Goal: Information Seeking & Learning: Learn about a topic

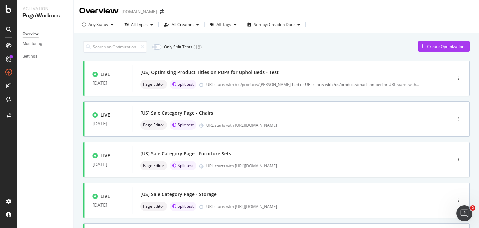
scroll to position [1, 0]
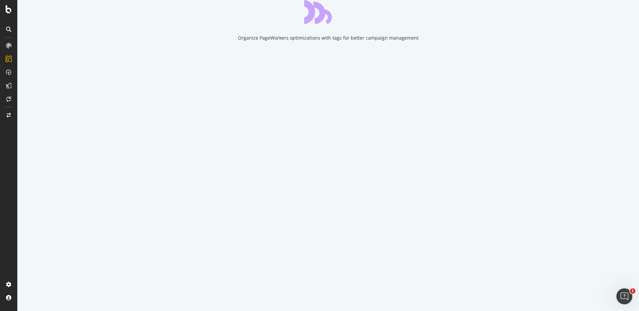
click at [4, 310] on icon "close toast" at bounding box center [2, 314] width 4 height 7
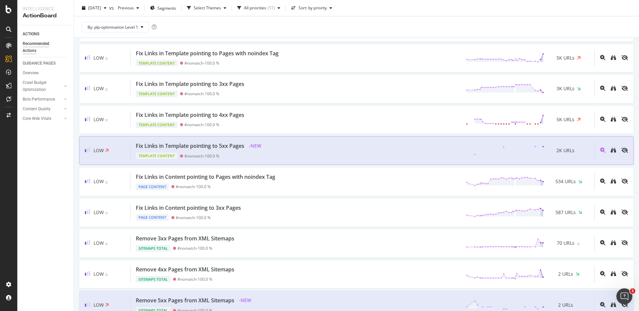
scroll to position [633, 0]
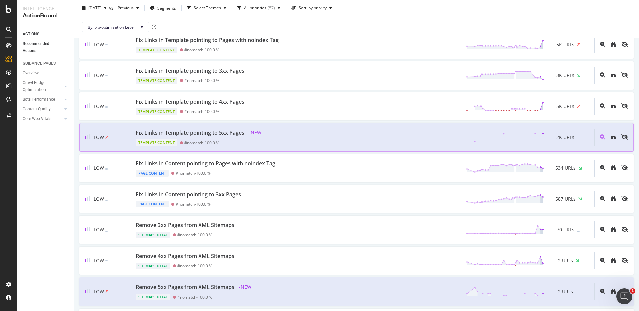
click at [286, 137] on div "Fix Links in Template pointing to 5xx Pages - NEW Template Content #nomatch - 1…" at bounding box center [362, 136] width 464 height 17
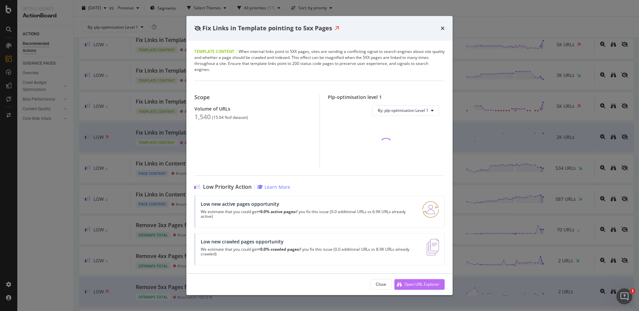
click at [417, 286] on div "Open URL Explorer" at bounding box center [421, 284] width 35 height 6
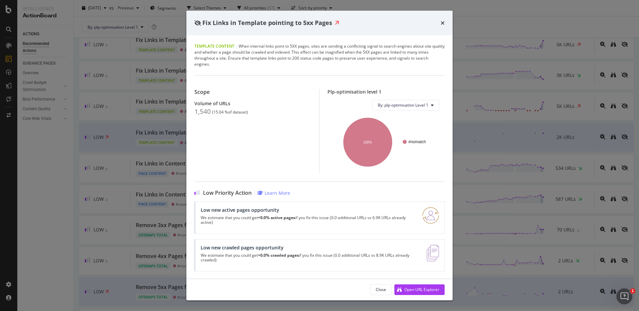
click at [443, 26] on div "times" at bounding box center [443, 23] width 4 height 9
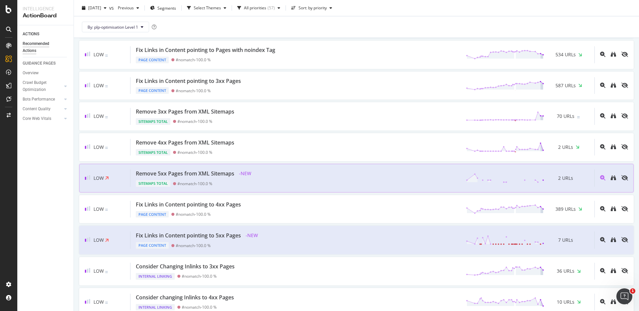
scroll to position [748, 0]
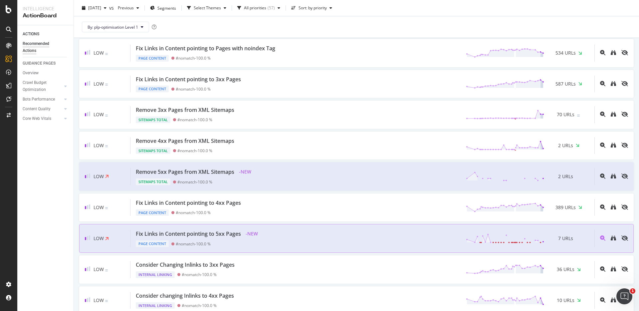
click at [228, 238] on div "Page Content #nomatch - 100.0 %" at bounding box center [198, 242] width 124 height 9
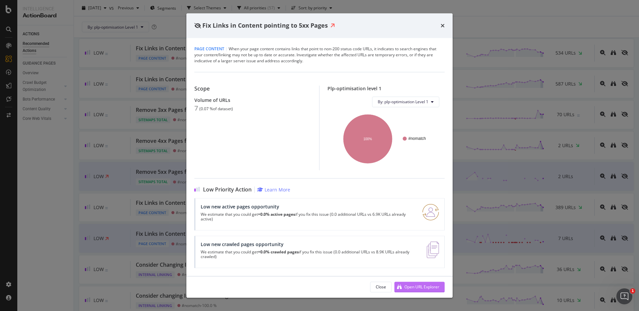
click at [409, 285] on div "Open URL Explorer" at bounding box center [421, 287] width 35 height 6
click at [441, 26] on icon "times" at bounding box center [443, 25] width 4 height 5
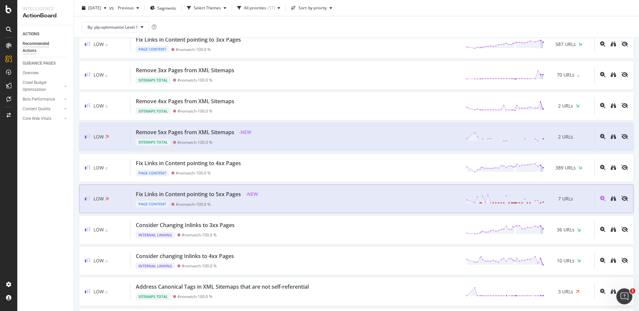
scroll to position [788, 0]
click at [256, 203] on div "Page Content #nomatch - 100.0 %" at bounding box center [198, 201] width 124 height 9
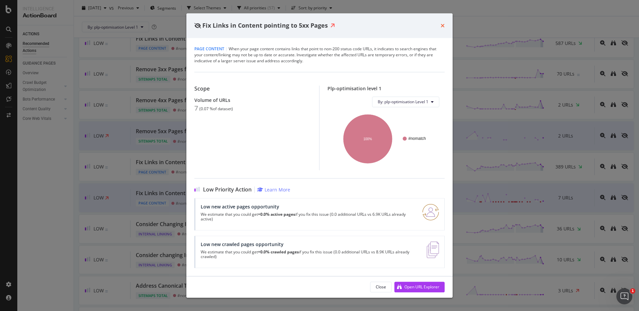
click at [444, 26] on icon "times" at bounding box center [443, 25] width 4 height 5
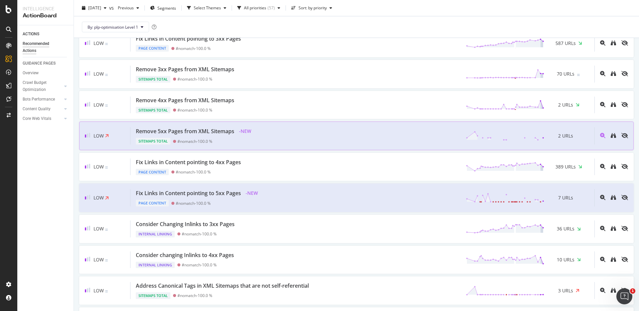
click at [271, 135] on div "Remove 5xx Pages from XML Sitemaps - NEW Sitemaps Total #nomatch - 100.0 % 2 UR…" at bounding box center [362, 135] width 464 height 17
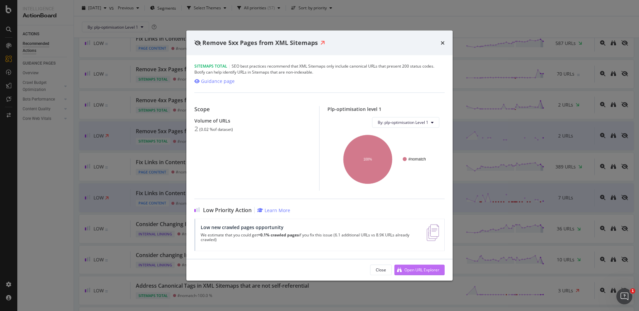
click at [405, 266] on div "Open URL Explorer" at bounding box center [416, 270] width 45 height 10
click at [443, 45] on icon "times" at bounding box center [443, 42] width 4 height 5
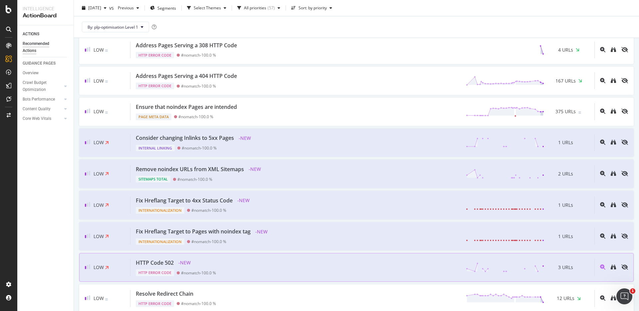
scroll to position [1469, 0]
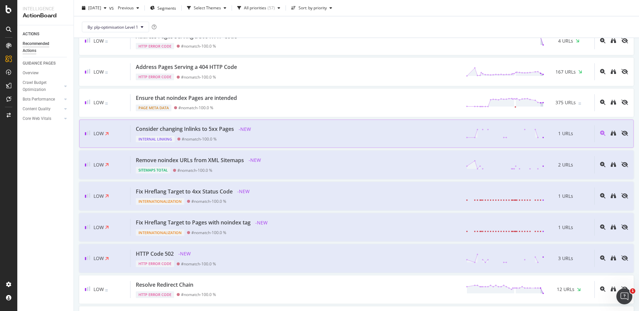
click at [289, 130] on div "Consider changing Inlinks to 5xx Pages - NEW Internal Linking #nomatch - 100.0 …" at bounding box center [362, 133] width 464 height 17
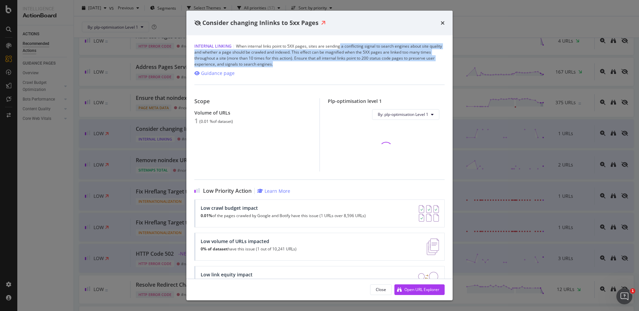
drag, startPoint x: 329, startPoint y: 65, endPoint x: 339, endPoint y: 48, distance: 19.4
click at [339, 48] on div "Internal Linking | When internal links point to 5XX pages, sites are sending a …" at bounding box center [319, 55] width 250 height 24
drag, startPoint x: 342, startPoint y: 48, endPoint x: 337, endPoint y: 60, distance: 12.7
click at [338, 60] on div "Internal Linking | When internal links point to 5XX pages, sites are sending a …" at bounding box center [319, 55] width 250 height 24
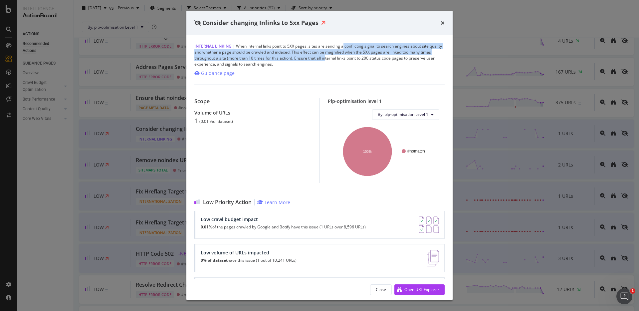
click at [337, 60] on div "Internal Linking | When internal links point to 5XX pages, sites are sending a …" at bounding box center [319, 55] width 250 height 24
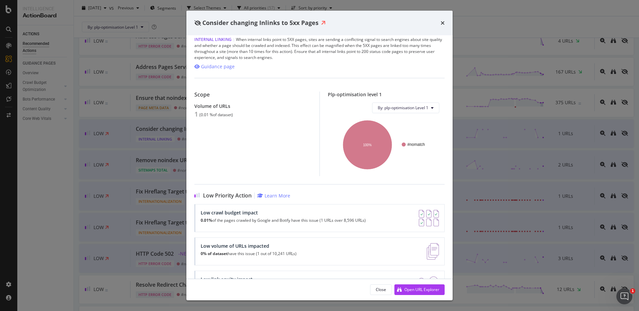
scroll to position [7, 0]
click at [444, 26] on div "times" at bounding box center [443, 23] width 4 height 9
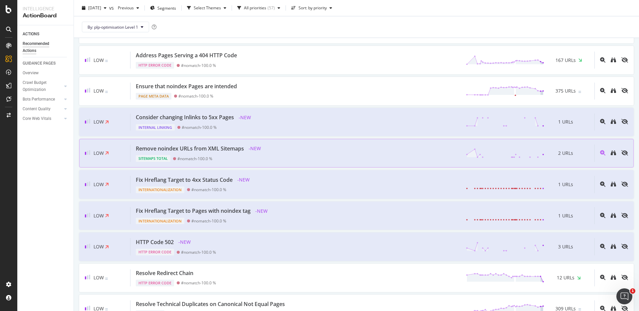
scroll to position [1485, 0]
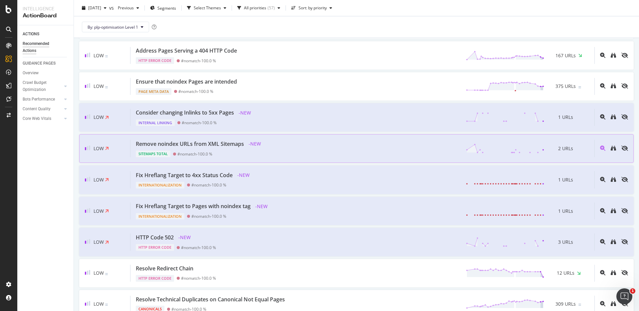
click at [276, 155] on div "Remove noindex URLs from XML Sitemaps - NEW Sitemaps Total #nomatch - 100.0 % 2…" at bounding box center [362, 148] width 464 height 17
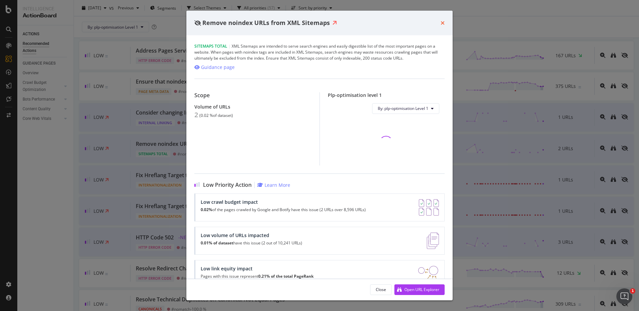
click at [444, 24] on icon "times" at bounding box center [443, 22] width 4 height 5
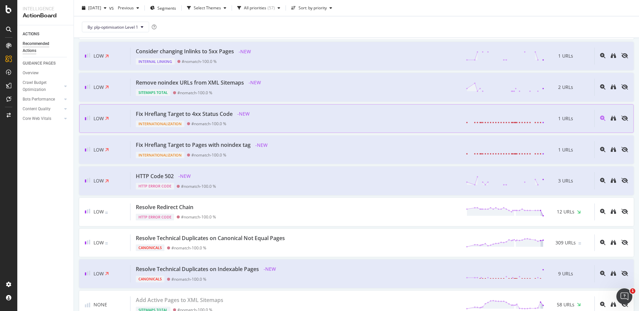
scroll to position [1583, 0]
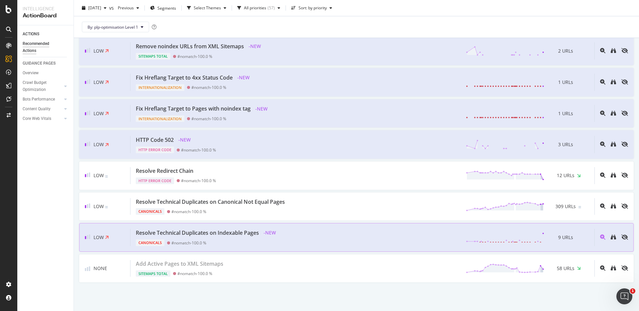
click at [293, 240] on div "Resolve Technical Duplicates on Indexable Pages - NEW Canonicals #nomatch - 100…" at bounding box center [362, 237] width 464 height 17
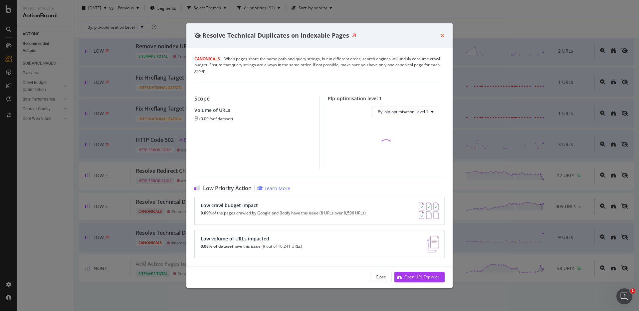
click at [444, 35] on icon "times" at bounding box center [443, 35] width 4 height 5
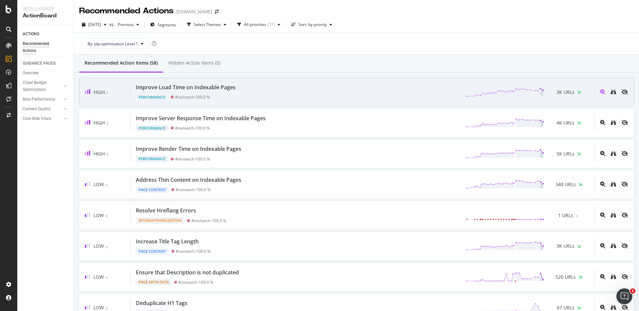
click at [285, 95] on div "Improve Load Time on Indexable Pages Performance #nomatch - 100.0 % 3K URLs" at bounding box center [362, 92] width 464 height 17
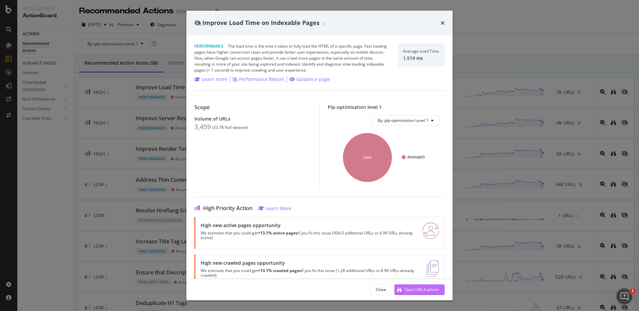
click at [397, 292] on icon "modal" at bounding box center [399, 289] width 5 height 5
click at [220, 81] on div "Learn more" at bounding box center [215, 79] width 26 height 7
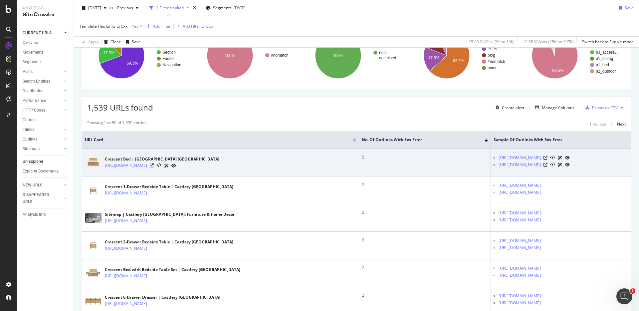
scroll to position [72, 0]
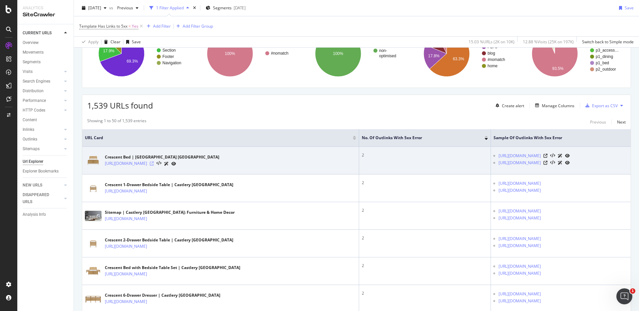
click at [154, 163] on icon at bounding box center [152, 163] width 4 height 4
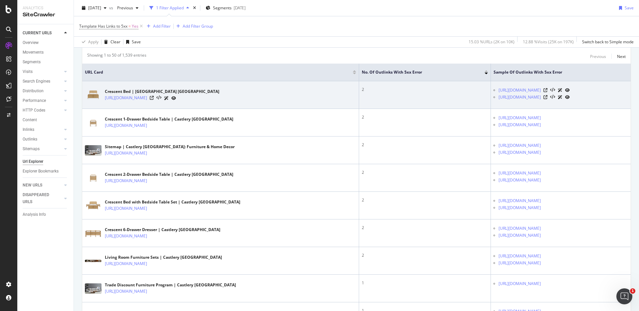
scroll to position [150, 0]
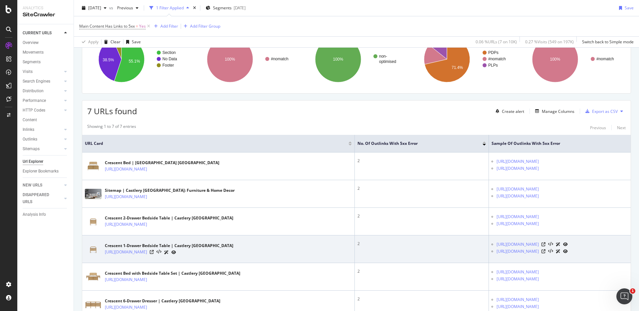
scroll to position [43, 0]
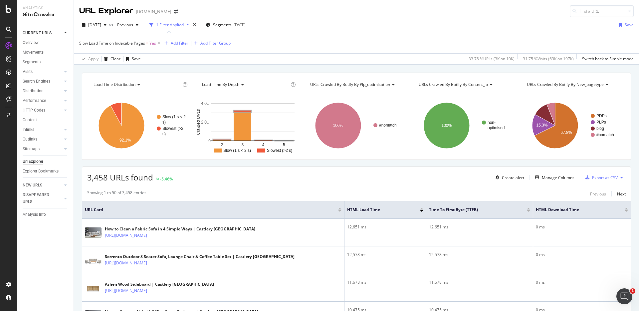
click at [184, 42] on div "Add Filter" at bounding box center [180, 43] width 18 height 6
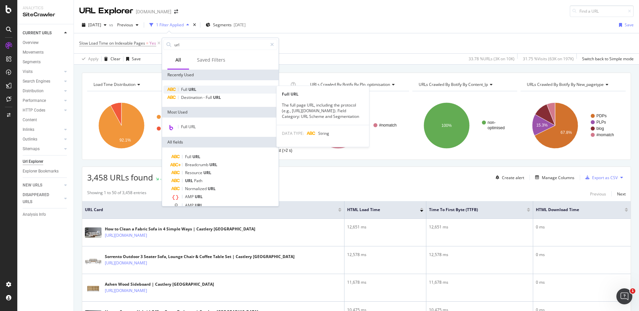
type input "url"
click at [207, 88] on div "Full URL" at bounding box center [220, 90] width 114 height 8
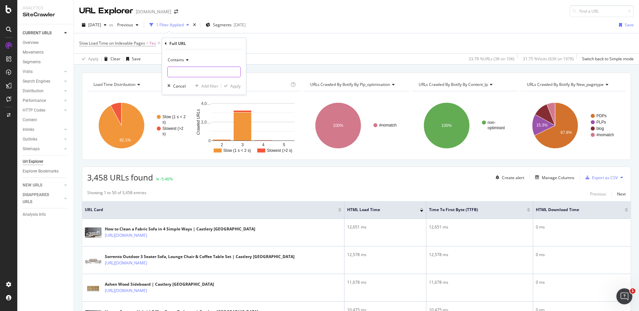
click at [218, 69] on input "text" at bounding box center [204, 72] width 73 height 11
type input "shop-the-room"
click at [239, 87] on div "Apply" at bounding box center [235, 86] width 10 height 6
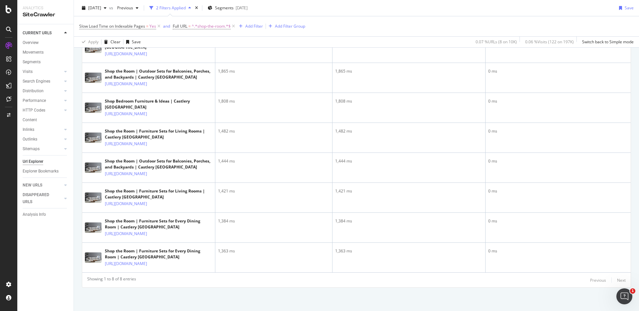
scroll to position [224, 0]
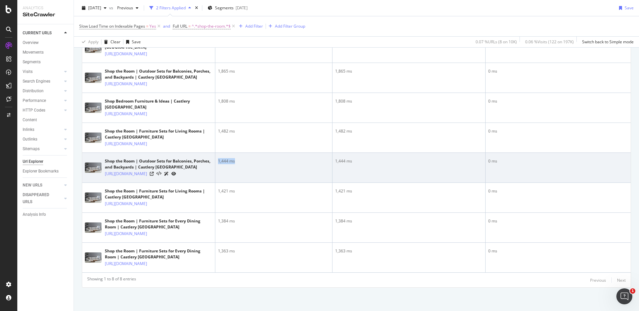
drag, startPoint x: 238, startPoint y: 138, endPoint x: 217, endPoint y: 138, distance: 21.0
click at [217, 153] on td "1,444 ms" at bounding box center [273, 168] width 117 height 30
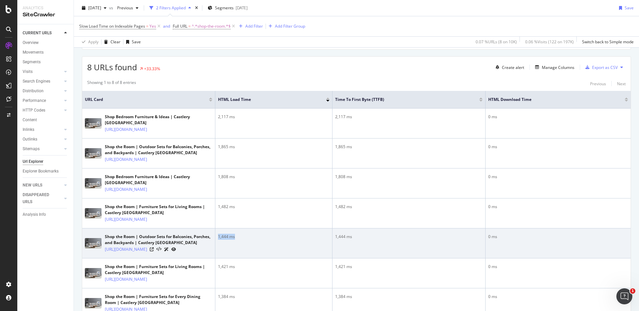
scroll to position [100, 0]
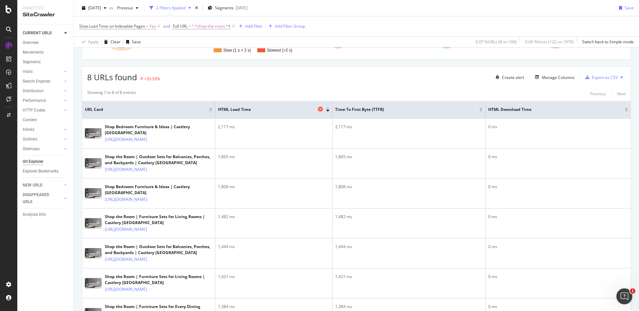
click at [253, 110] on span "HTML Load Time" at bounding box center [267, 109] width 98 height 6
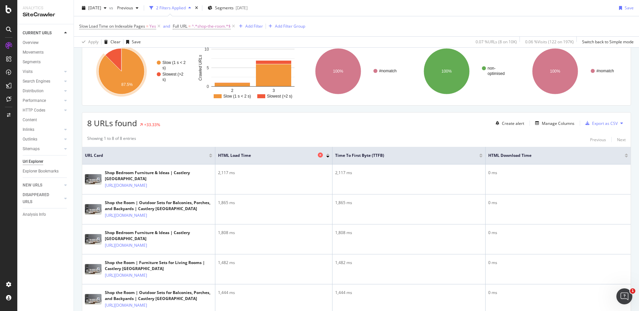
scroll to position [0, 0]
